Goal: Find specific page/section: Find specific page/section

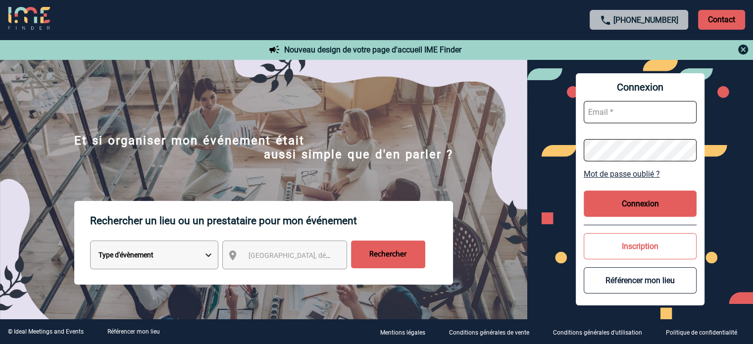
type input "ydeclercq@ime-groupe.com"
click at [609, 205] on button "Connexion" at bounding box center [639, 203] width 113 height 26
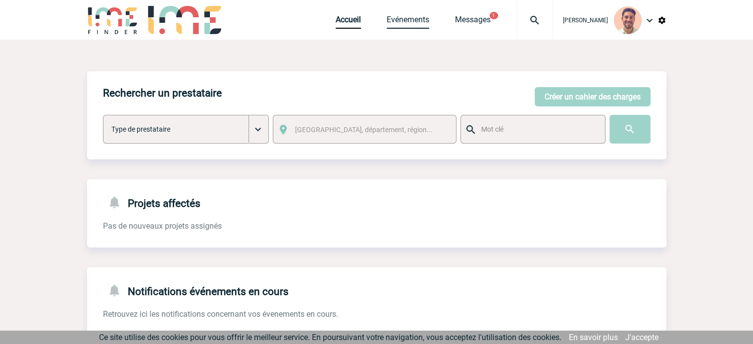
click at [423, 15] on link "Evénements" at bounding box center [407, 22] width 43 height 14
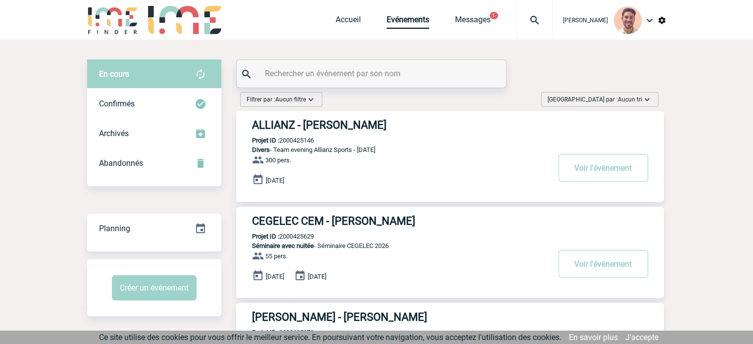
click at [385, 81] on input "text" at bounding box center [372, 73] width 220 height 14
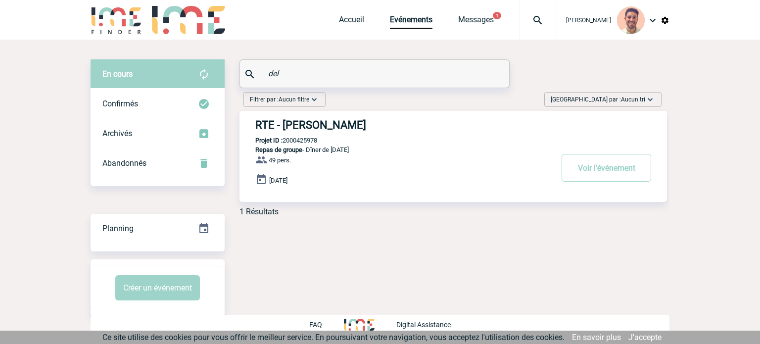
type input "del"
click at [361, 122] on h3 "RTE - Belinda DELMOTTE" at bounding box center [403, 125] width 297 height 12
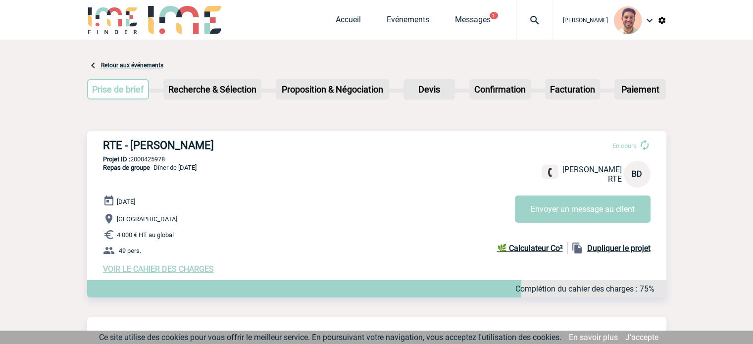
drag, startPoint x: 180, startPoint y: 157, endPoint x: 131, endPoint y: 160, distance: 49.0
click at [131, 160] on p "Projet ID : 2000425978" at bounding box center [376, 158] width 579 height 7
copy p "2000425978"
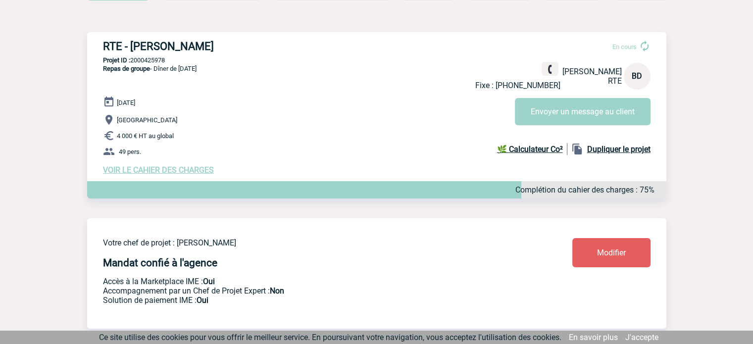
click at [200, 169] on span "VOIR LE CAHIER DES CHARGES" at bounding box center [158, 169] width 111 height 9
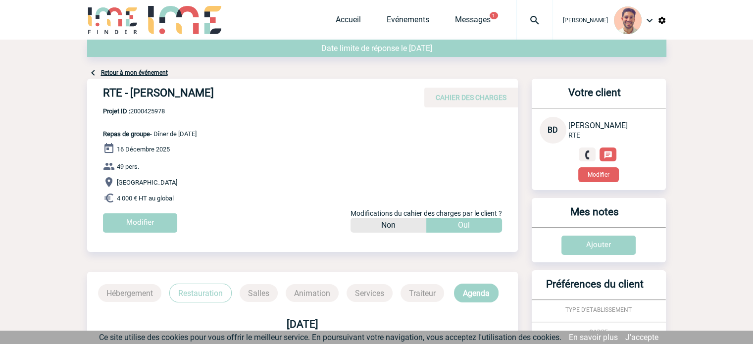
drag, startPoint x: 226, startPoint y: 93, endPoint x: 131, endPoint y: 97, distance: 95.1
click at [131, 97] on h4 "RTE - [PERSON_NAME]" at bounding box center [251, 95] width 297 height 17
copy h4 "[PERSON_NAME]"
